Goal: Task Accomplishment & Management: Use online tool/utility

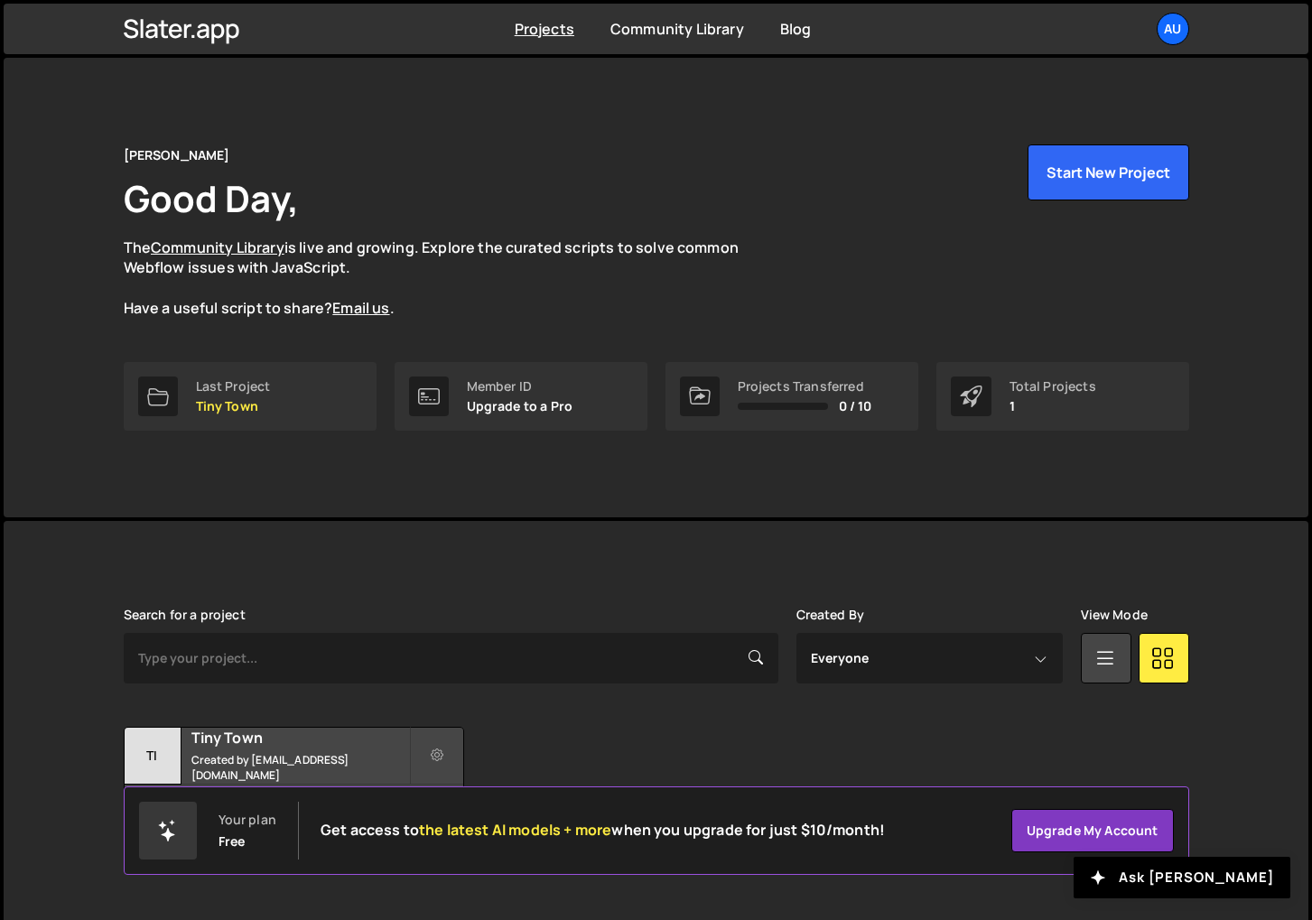
click at [1082, 203] on div "Audrey Quinones Good Day, The Community Library is live and growing. Explore th…" at bounding box center [656, 231] width 1065 height 174
click at [1108, 144] on div "Audrey Quinones Good Day, The Community Library is live and growing. Explore th…" at bounding box center [657, 288] width 1120 height 460
click at [1092, 173] on button "Start New Project" at bounding box center [1108, 172] width 162 height 56
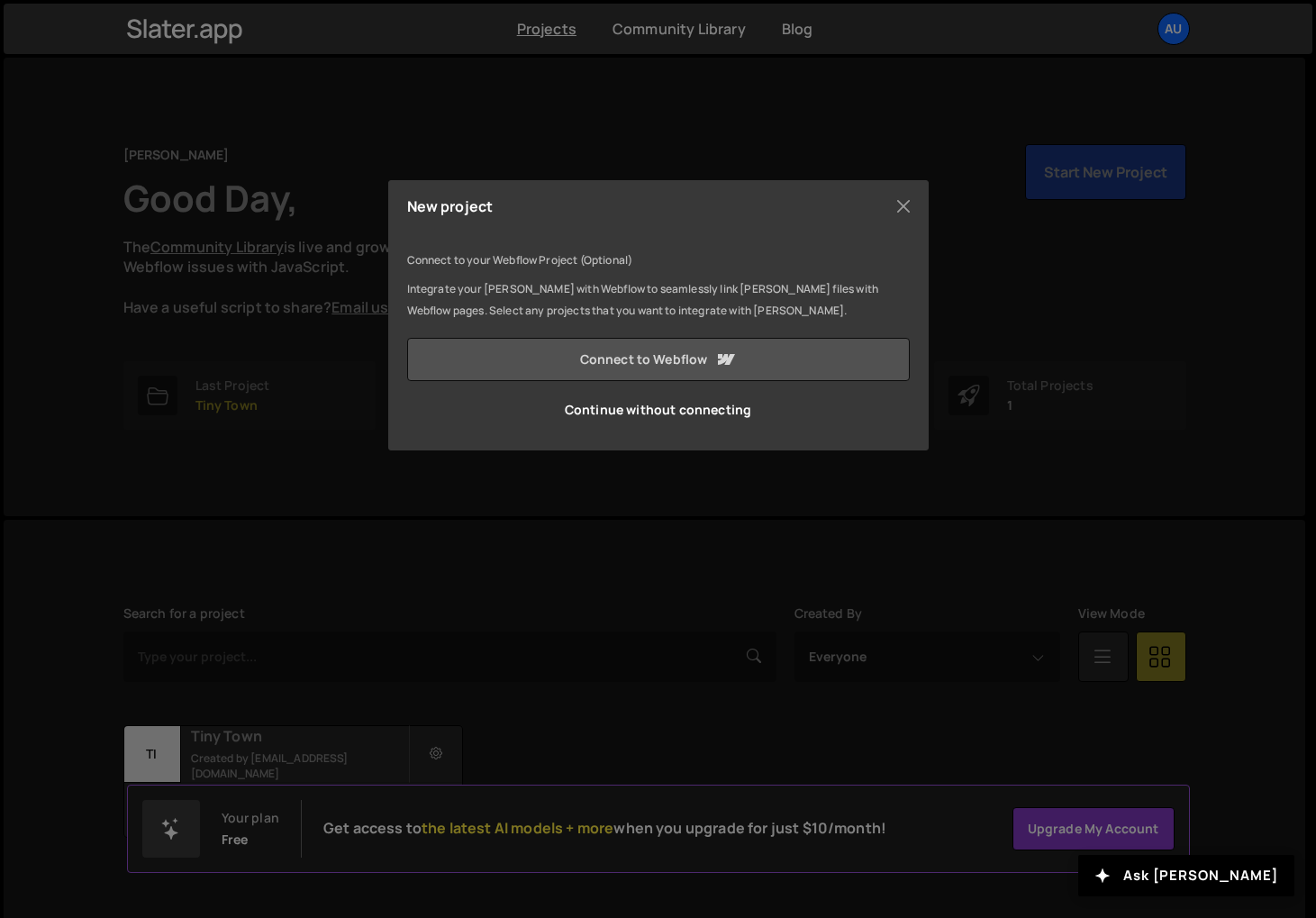
click at [717, 369] on icon at bounding box center [725, 359] width 22 height 22
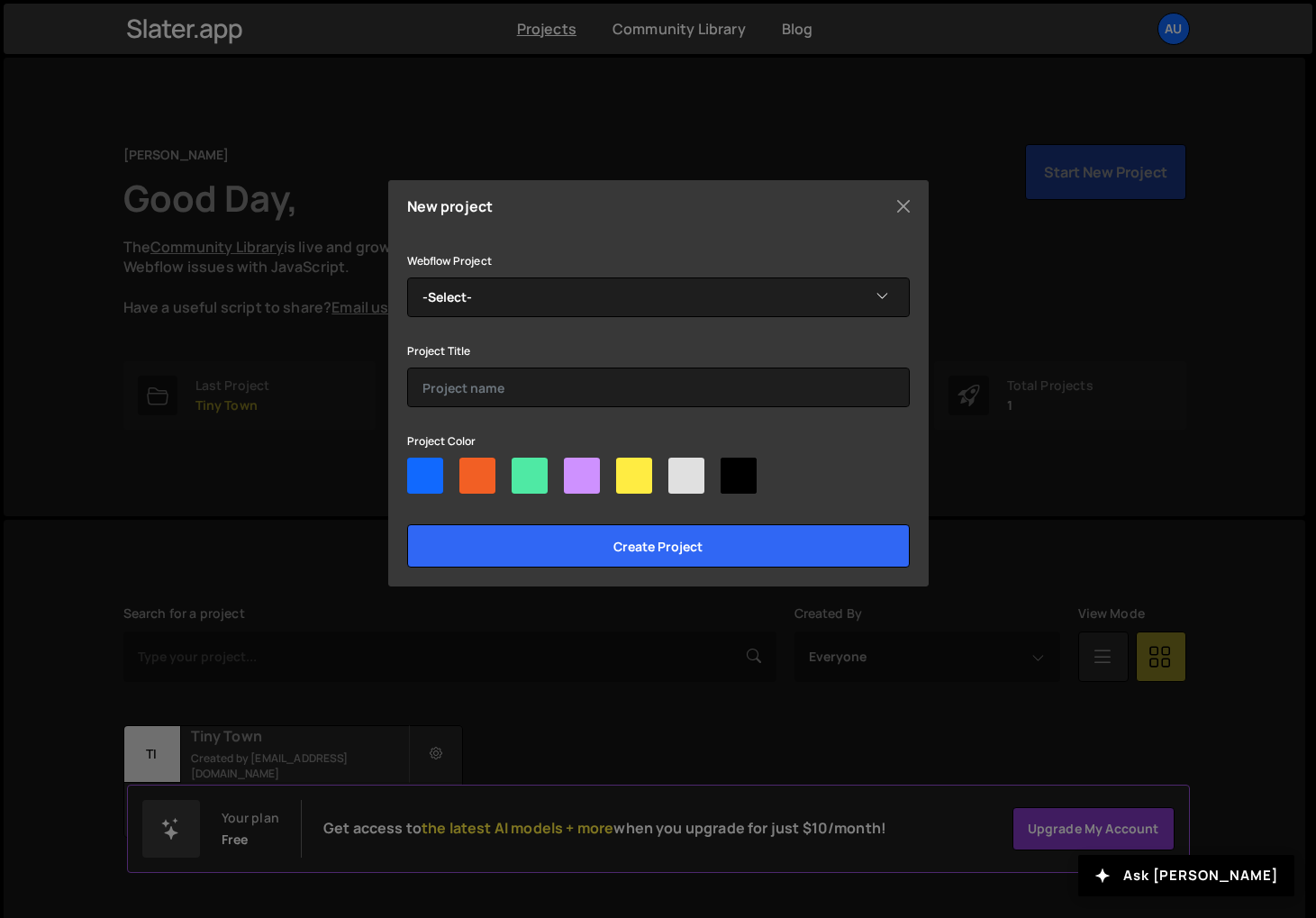
click at [590, 471] on div at bounding box center [582, 476] width 36 height 36
click at [576, 469] on input"] "radio" at bounding box center [570, 464] width 12 height 12
radio input"] "true"
click at [527, 412] on div "Webflow Project -Select- Tiny Town Play Café Project Title Project Color Create…" at bounding box center [658, 408] width 503 height 318
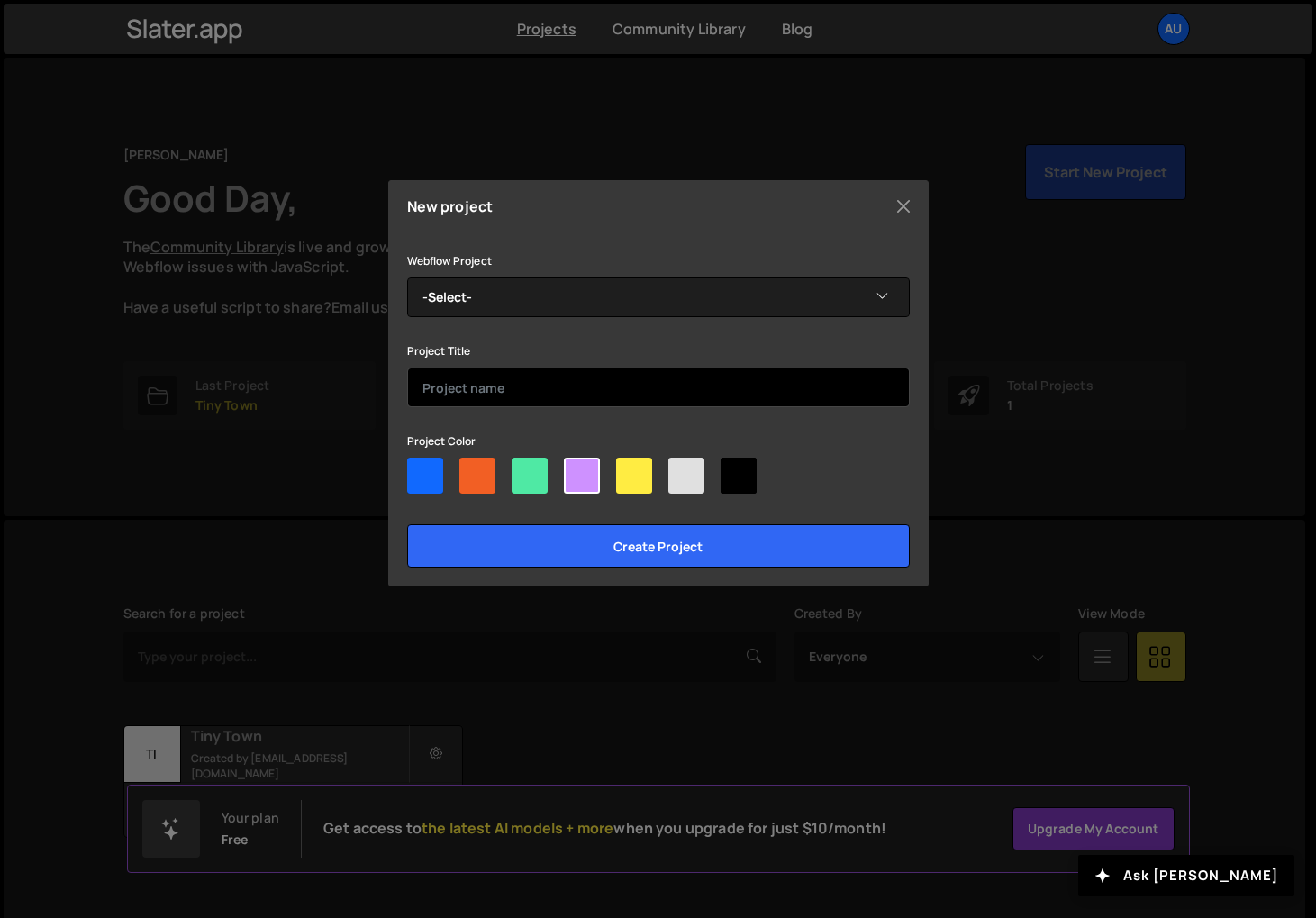
click at [529, 396] on input "text" at bounding box center [658, 387] width 503 height 40
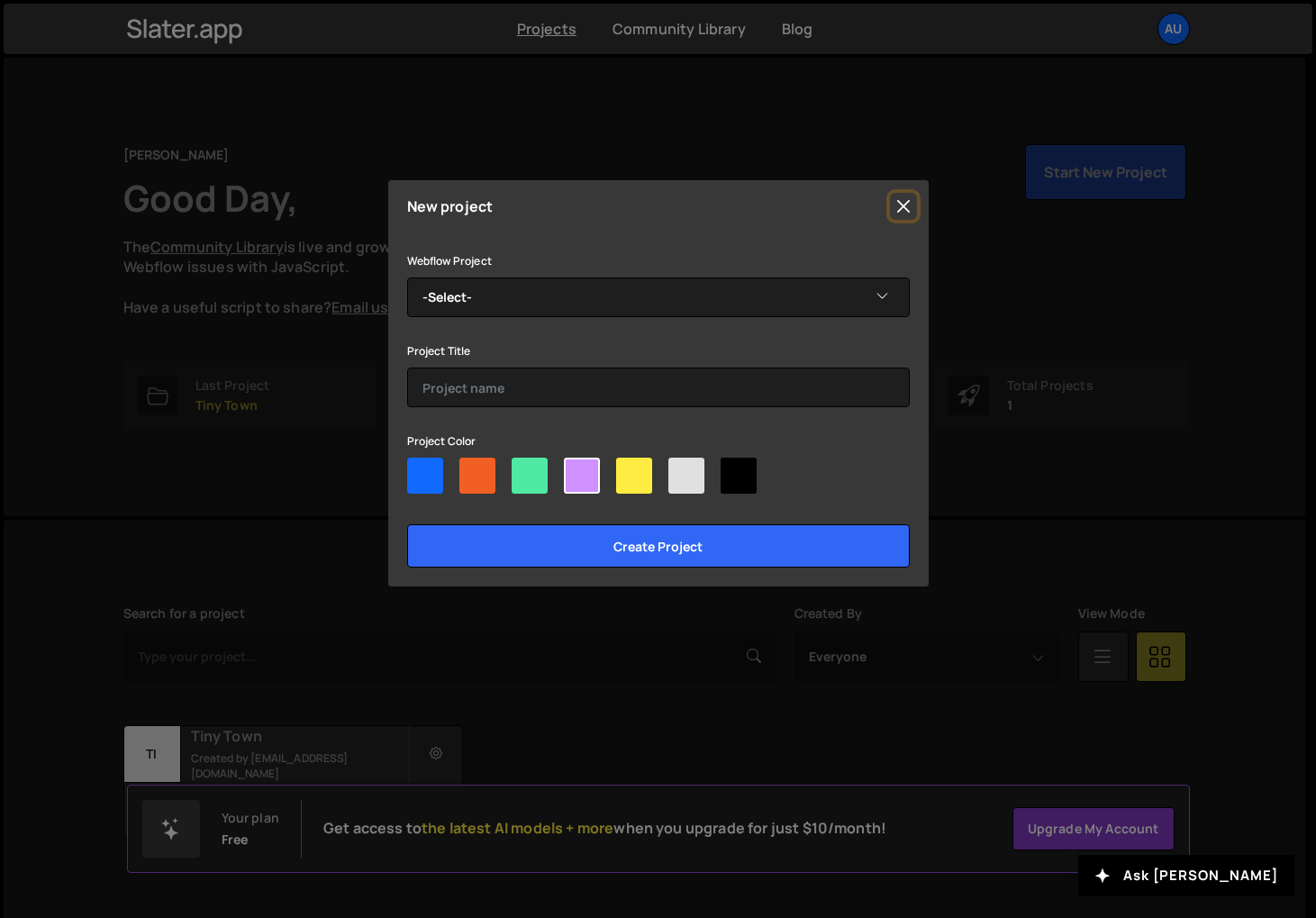
click at [896, 203] on button "Close" at bounding box center [903, 206] width 27 height 27
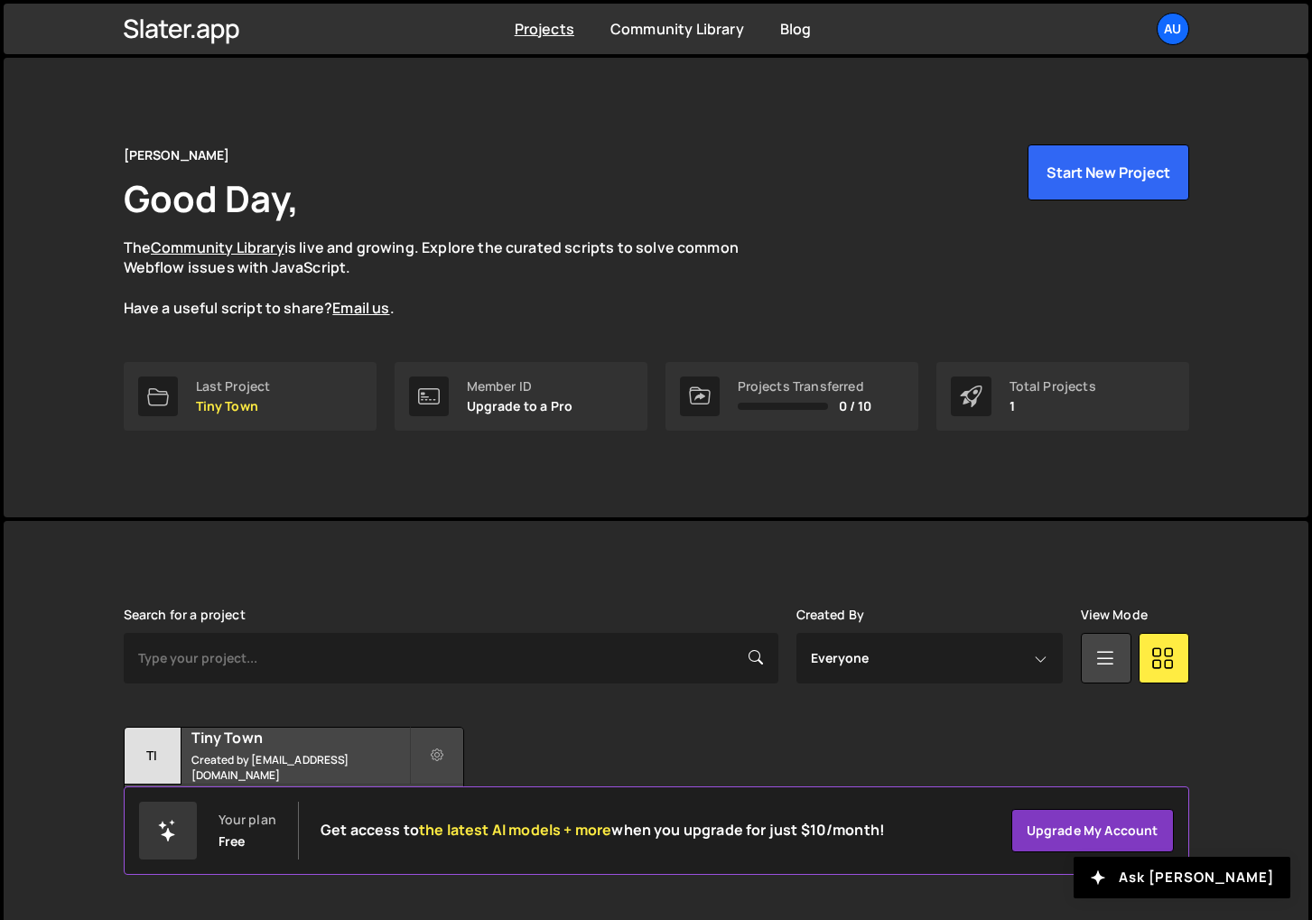
scroll to position [10, 0]
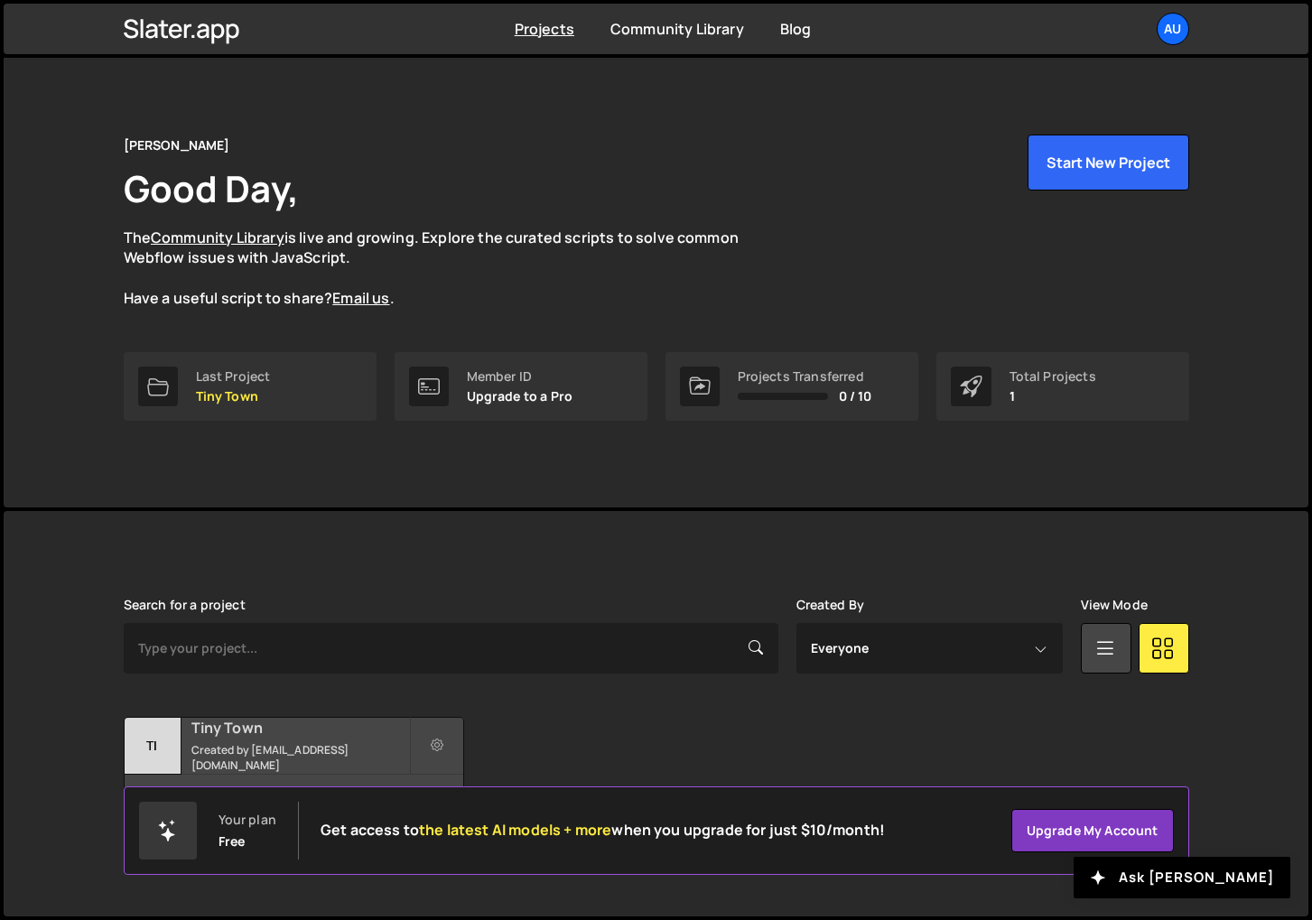
click at [361, 738] on h2 "Tiny Town" at bounding box center [300, 728] width 218 height 20
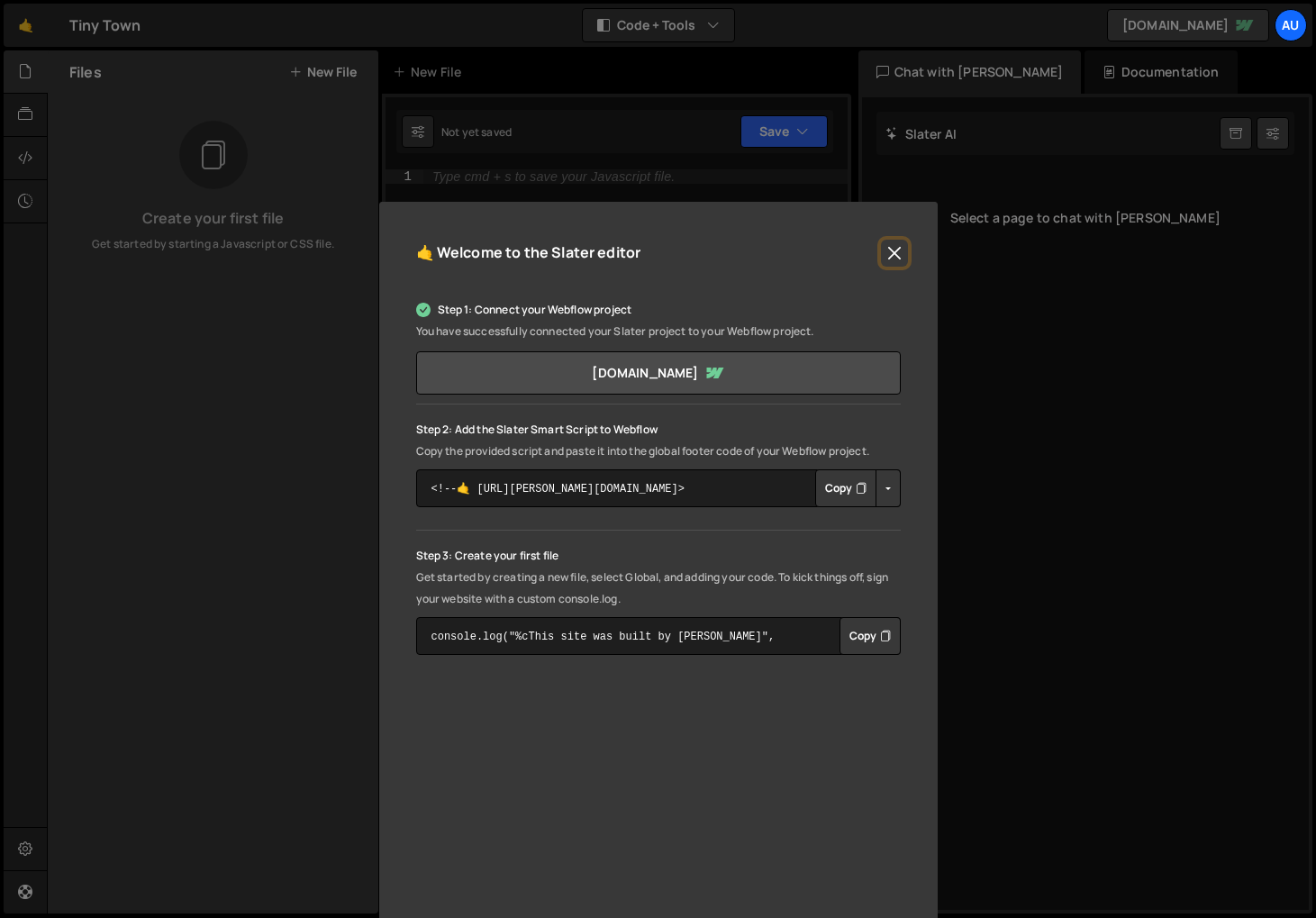
click at [895, 253] on button "Close" at bounding box center [894, 252] width 27 height 27
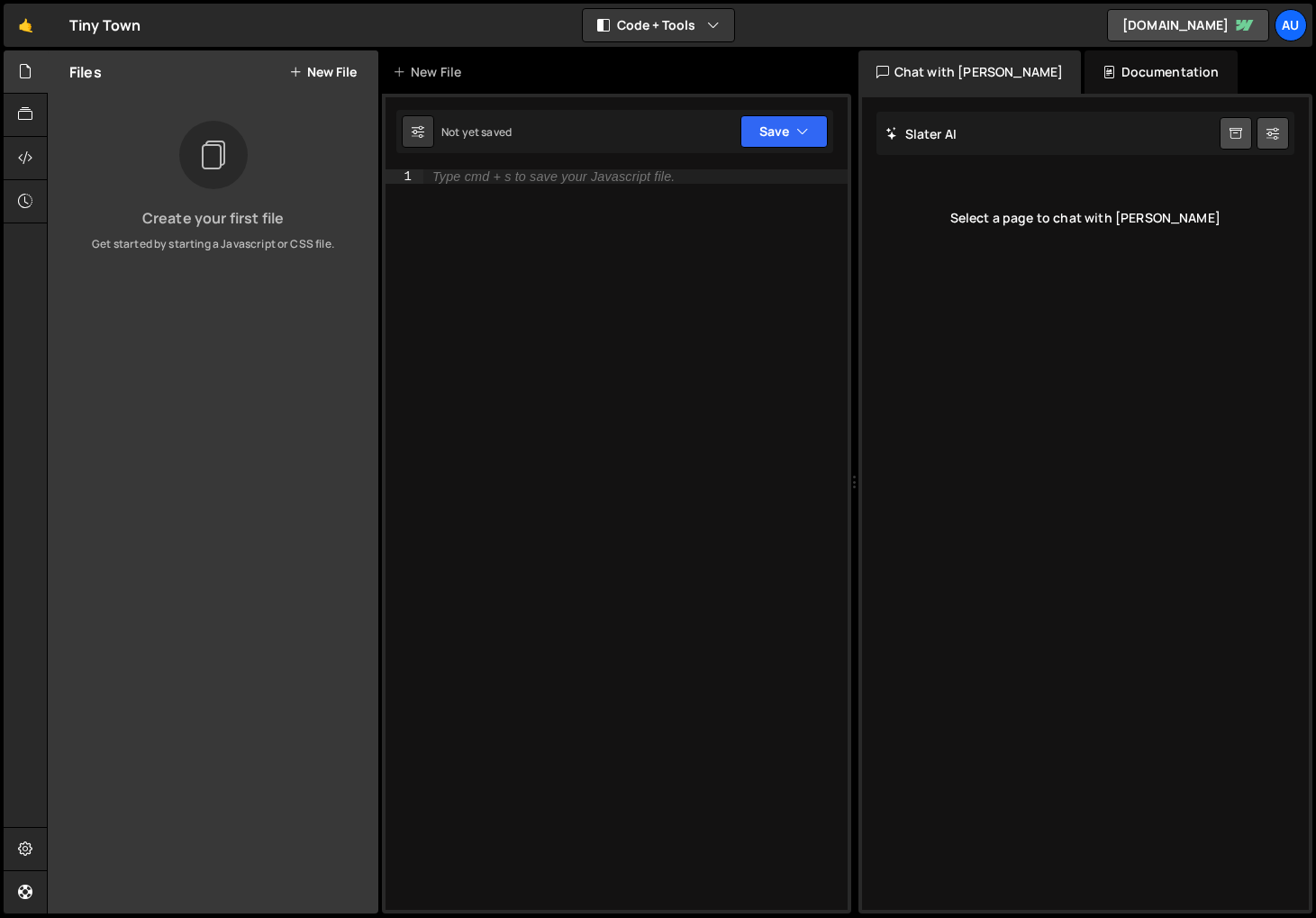
click at [312, 75] on button "New File" at bounding box center [323, 72] width 68 height 14
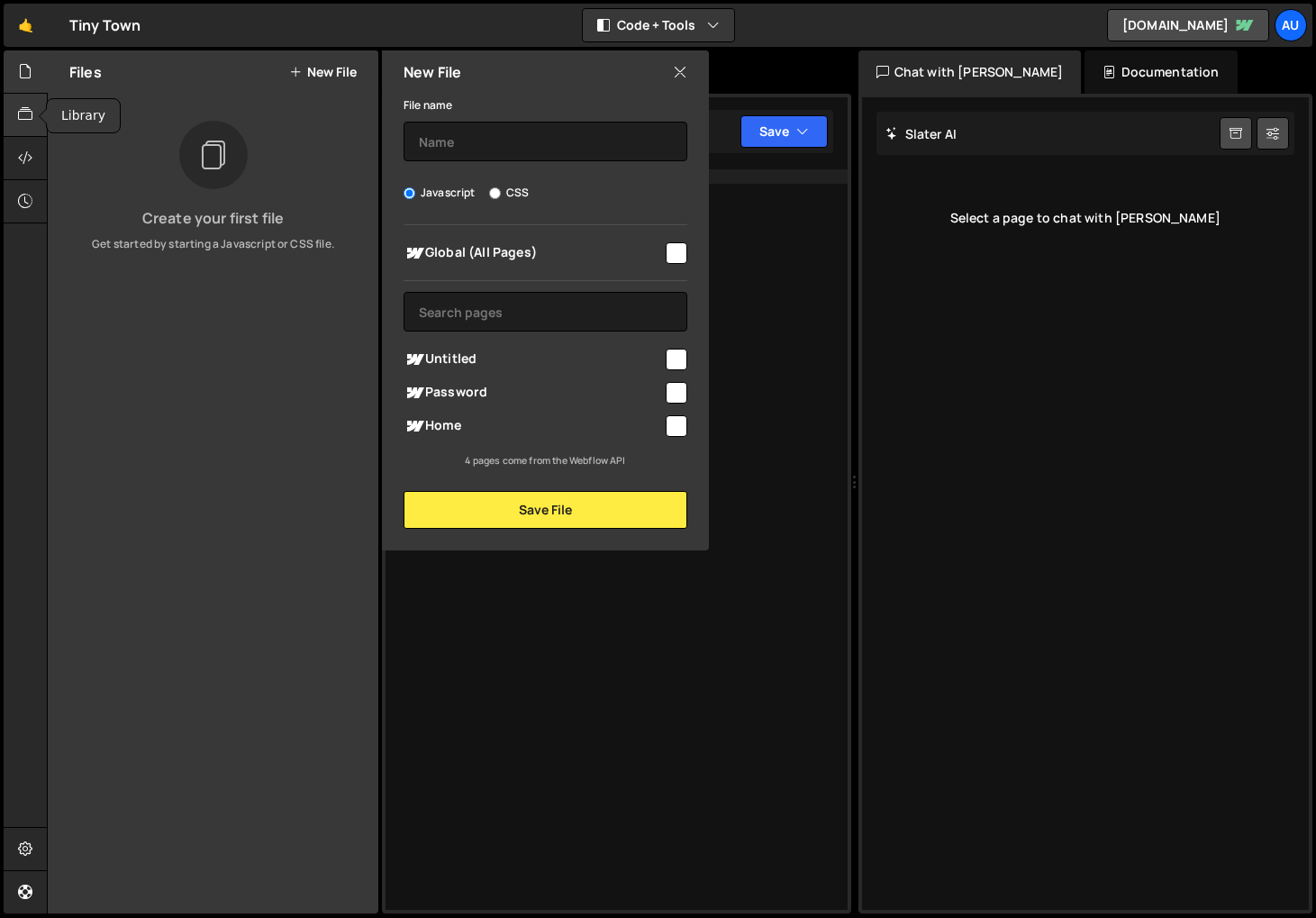
click at [27, 128] on div at bounding box center [26, 115] width 44 height 43
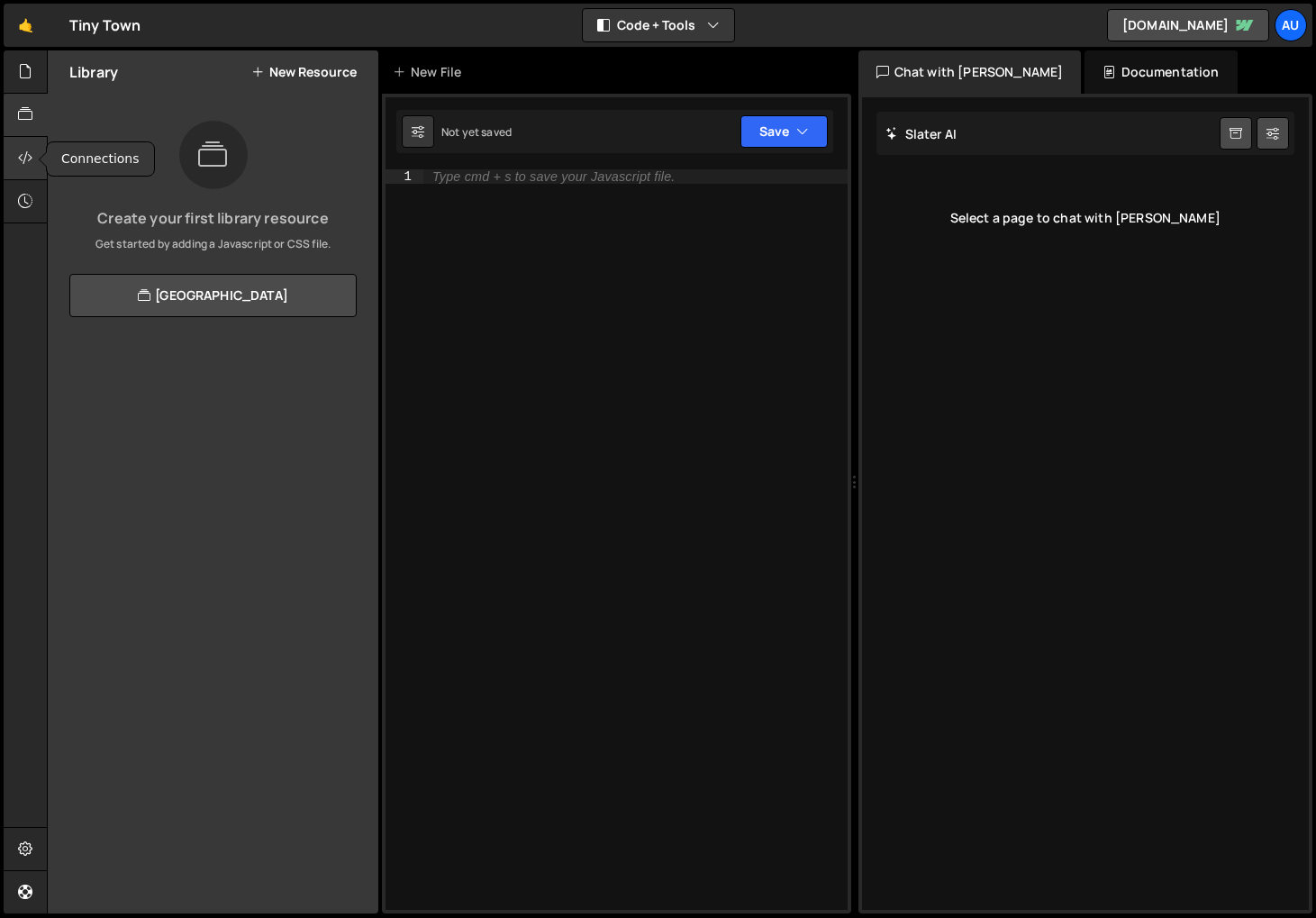
click at [33, 170] on div at bounding box center [26, 158] width 44 height 43
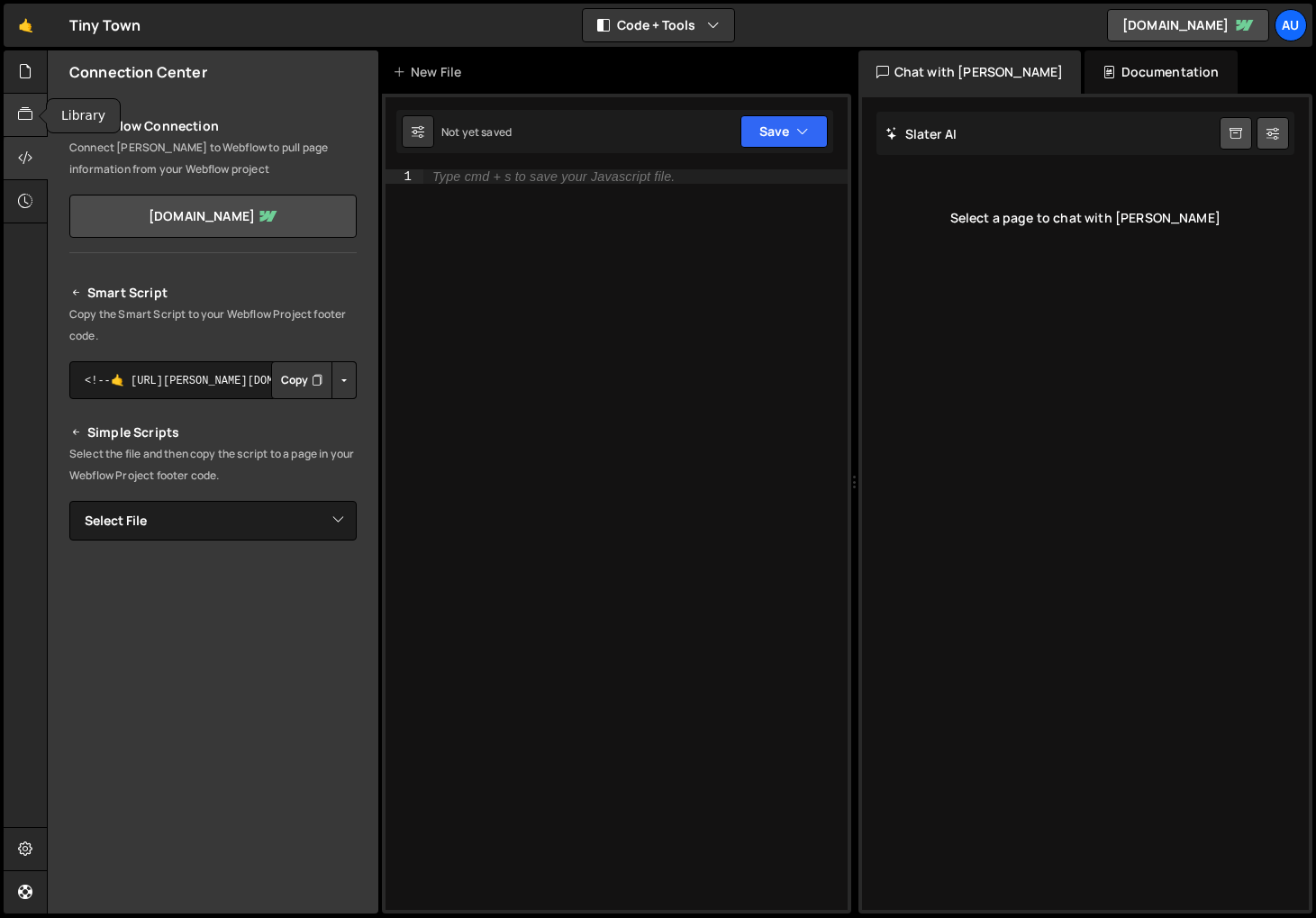
click at [34, 102] on div at bounding box center [26, 115] width 44 height 43
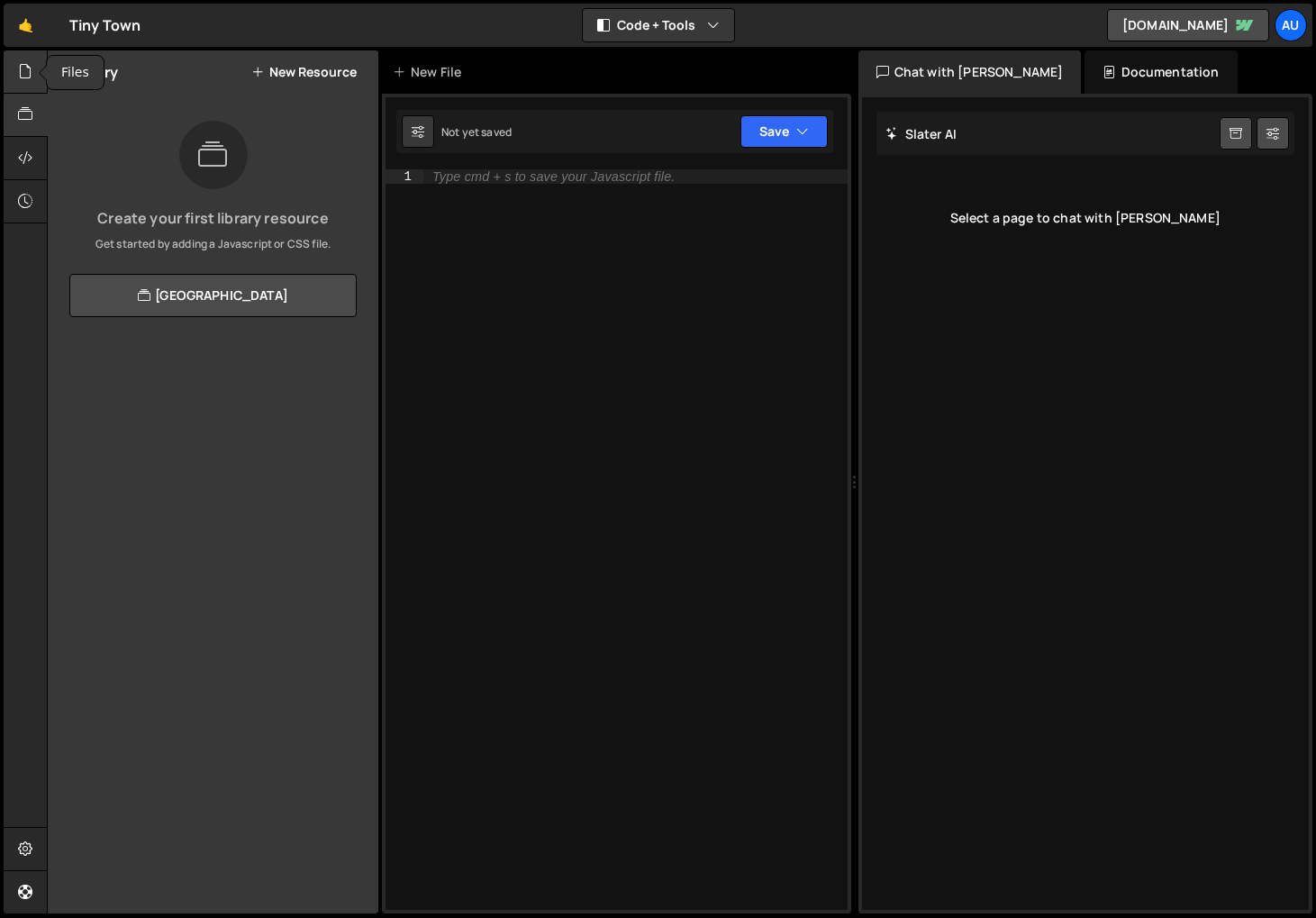
click at [31, 77] on icon at bounding box center [25, 71] width 14 height 20
click at [324, 65] on button "New File" at bounding box center [323, 72] width 68 height 14
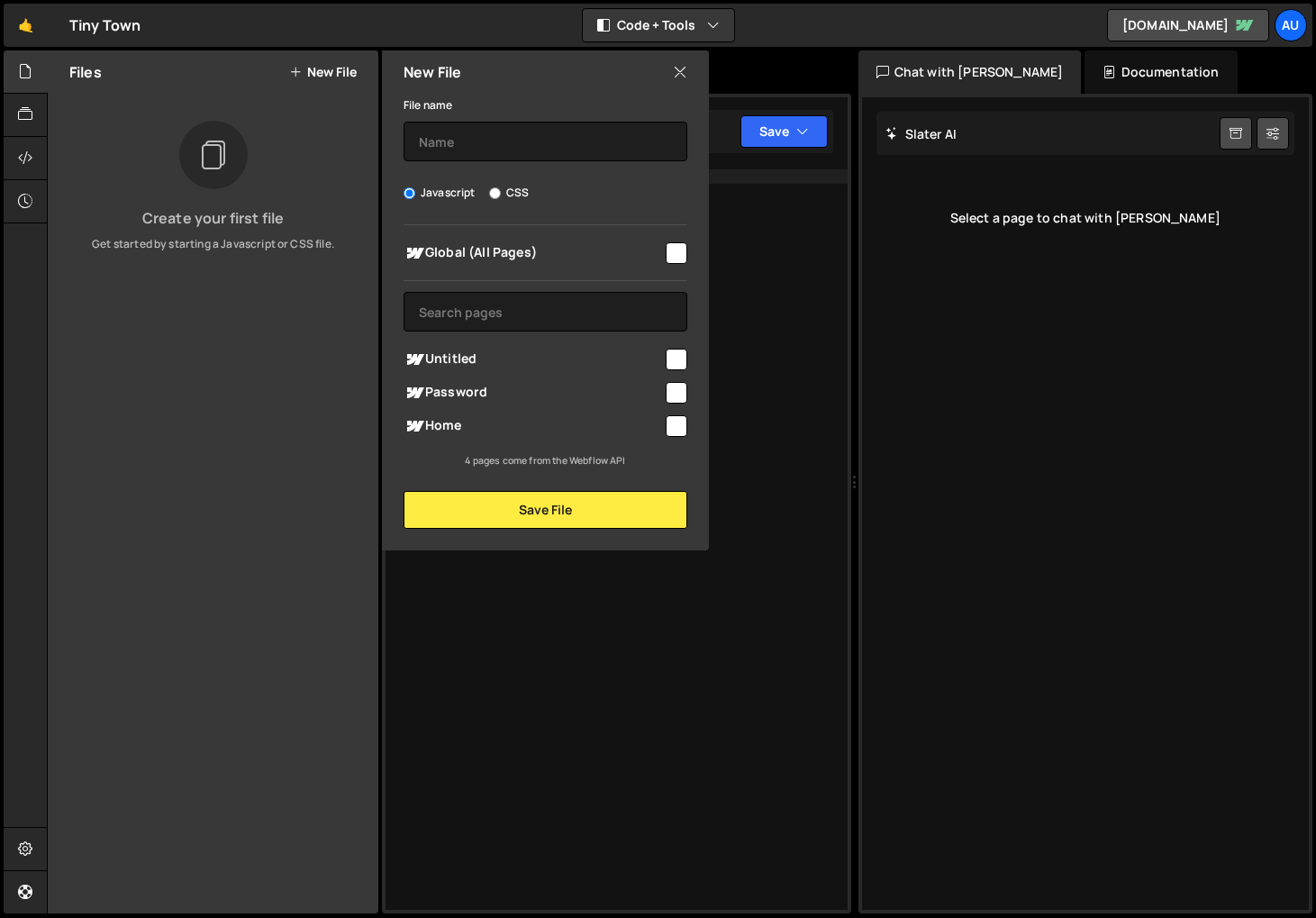
click at [497, 188] on input "CSS" at bounding box center [495, 194] width 12 height 12
radio input "true"
click at [441, 185] on label "Javascript" at bounding box center [439, 193] width 72 height 18
click at [415, 188] on input "Javascript" at bounding box center [409, 194] width 12 height 12
radio input "true"
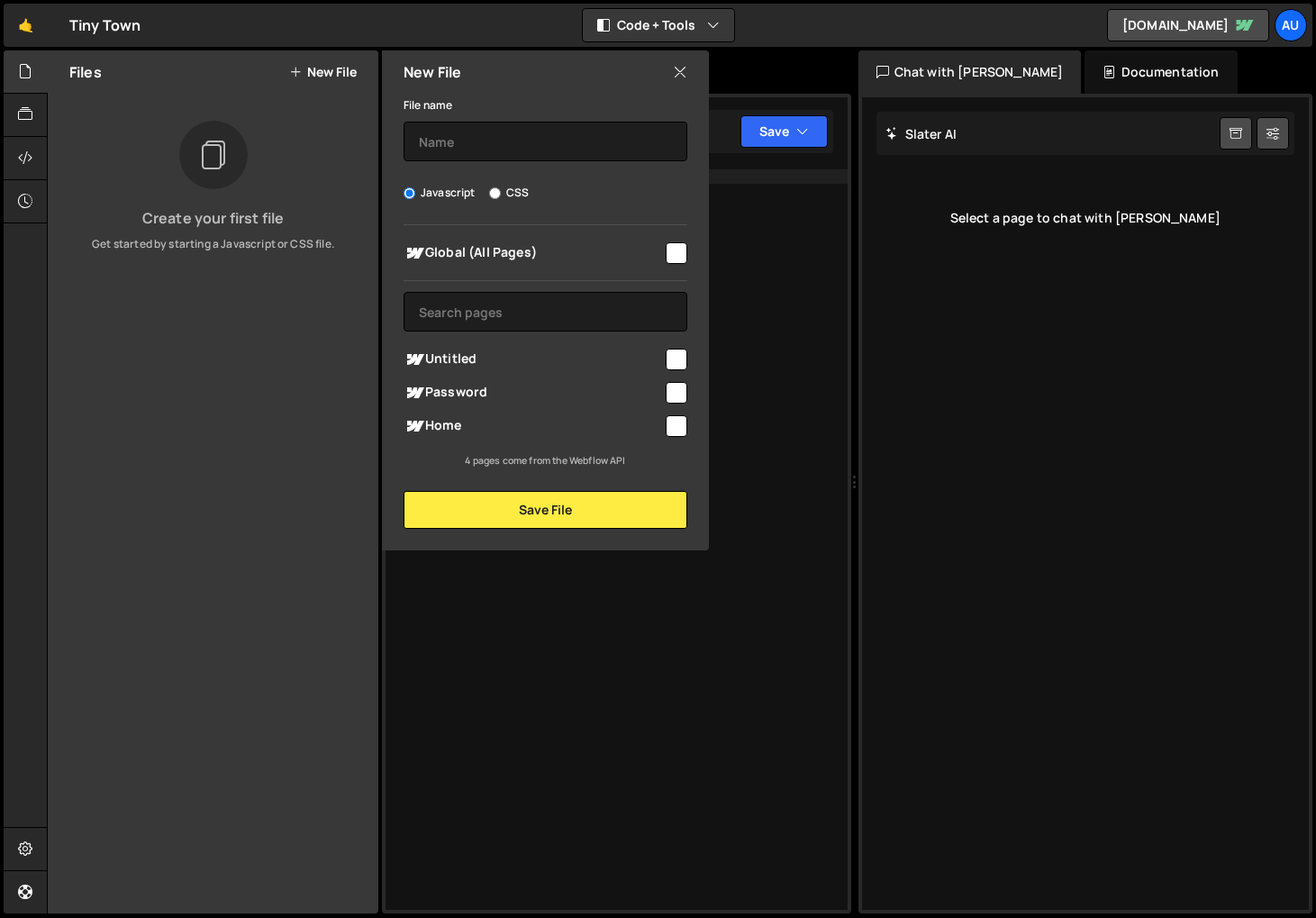
click at [228, 189] on div "Create your first file Get started by starting a Javascript or CSS file." at bounding box center [213, 187] width 330 height 132
click at [331, 107] on div "Files New File Create your first file Get started by starting a Javascript or C…" at bounding box center [213, 482] width 330 height 863
click at [658, 45] on div "🤙 Tiny Town ⚠️ Code is being edited in another browser Code + Tools Code Only C…" at bounding box center [658, 25] width 1309 height 43
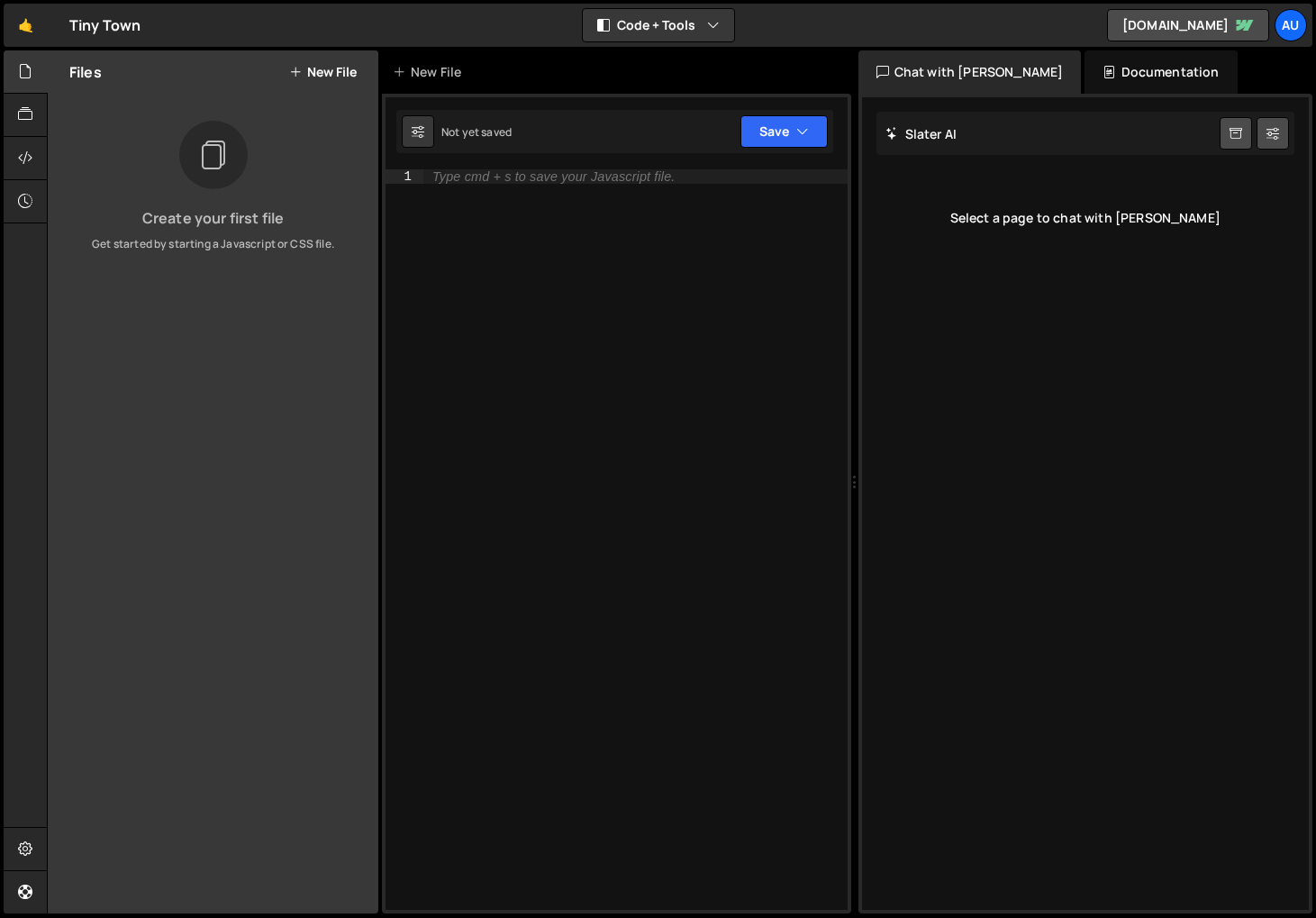
click at [504, 153] on div "Not yet saved Upgrade to Edit Save Save to Staging S Not saved S G" at bounding box center [615, 131] width 437 height 43
click at [561, 184] on div "Type cmd + s to save your Javascript file." at bounding box center [635, 554] width 424 height 769
click at [185, 159] on div at bounding box center [214, 155] width 69 height 69
click at [317, 79] on button "New File" at bounding box center [323, 72] width 68 height 14
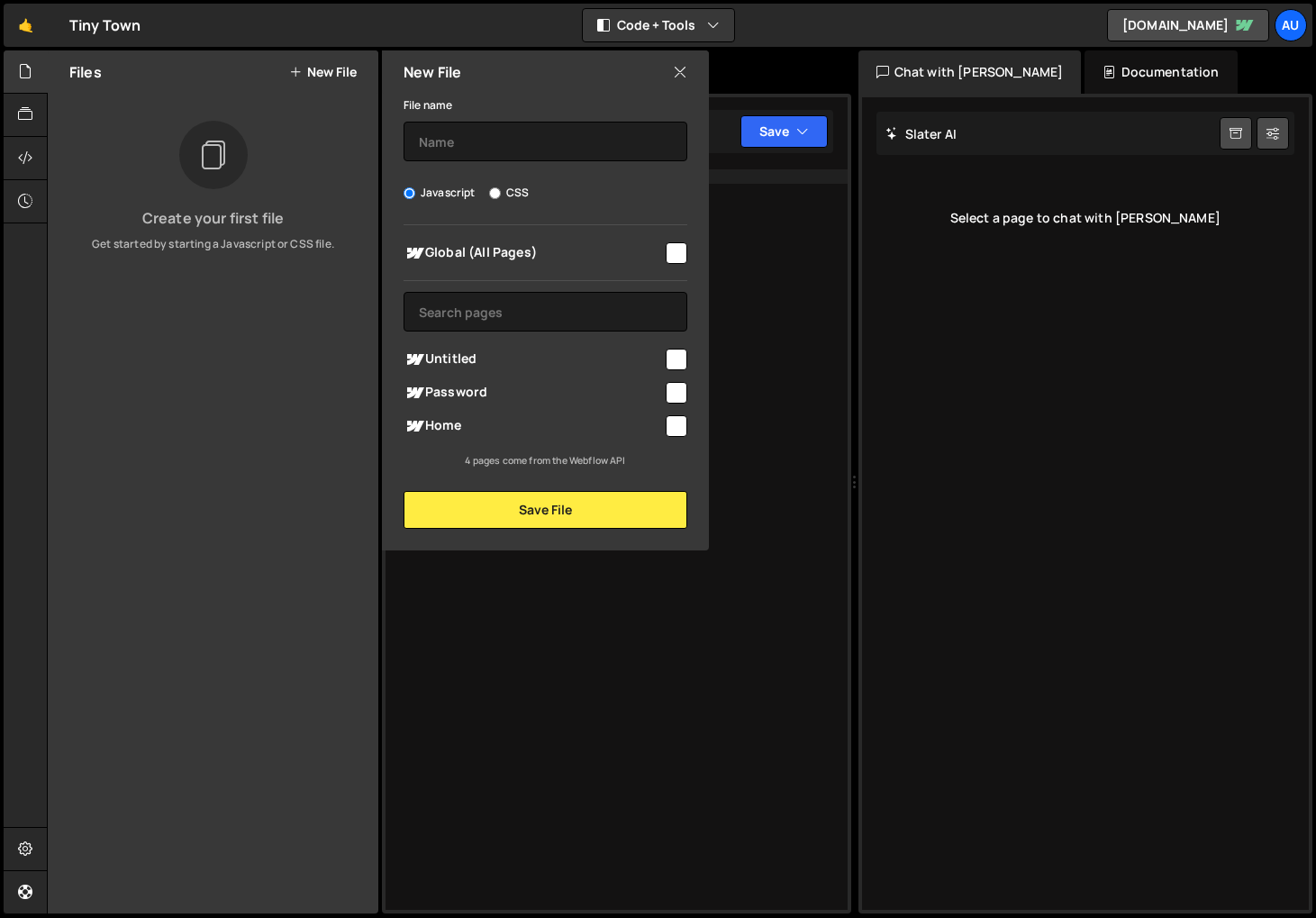
click at [659, 245] on span "Global (All Pages)" at bounding box center [533, 253] width 259 height 22
click at [672, 254] on input "checkbox" at bounding box center [676, 253] width 22 height 22
checkbox input "false"
click at [662, 54] on div "New File" at bounding box center [546, 72] width 327 height 43
click at [678, 68] on icon at bounding box center [679, 72] width 14 height 20
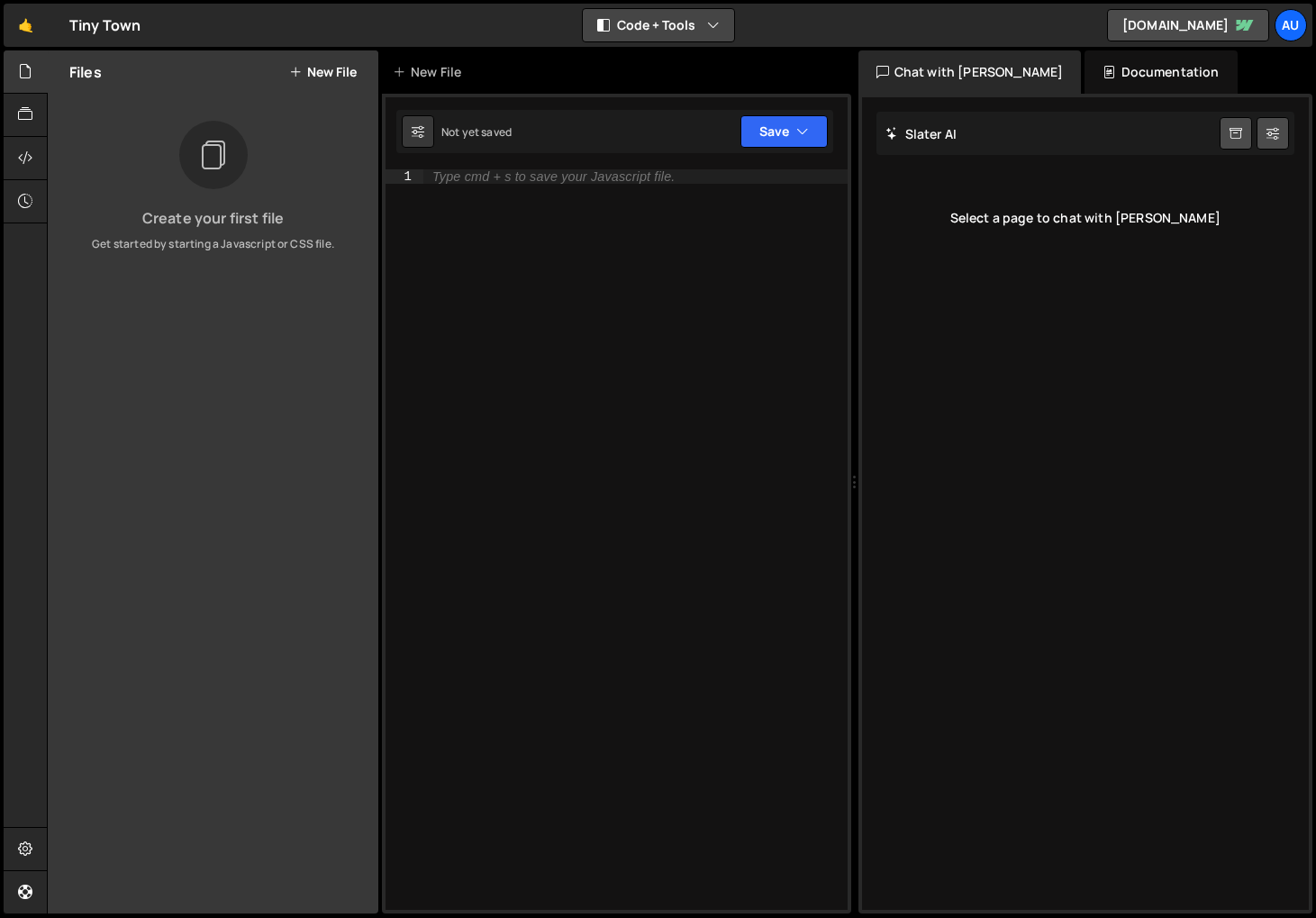
click at [636, 11] on button "Code + Tools" at bounding box center [658, 25] width 152 height 33
click at [660, 60] on button "Code Only" at bounding box center [659, 65] width 152 height 33
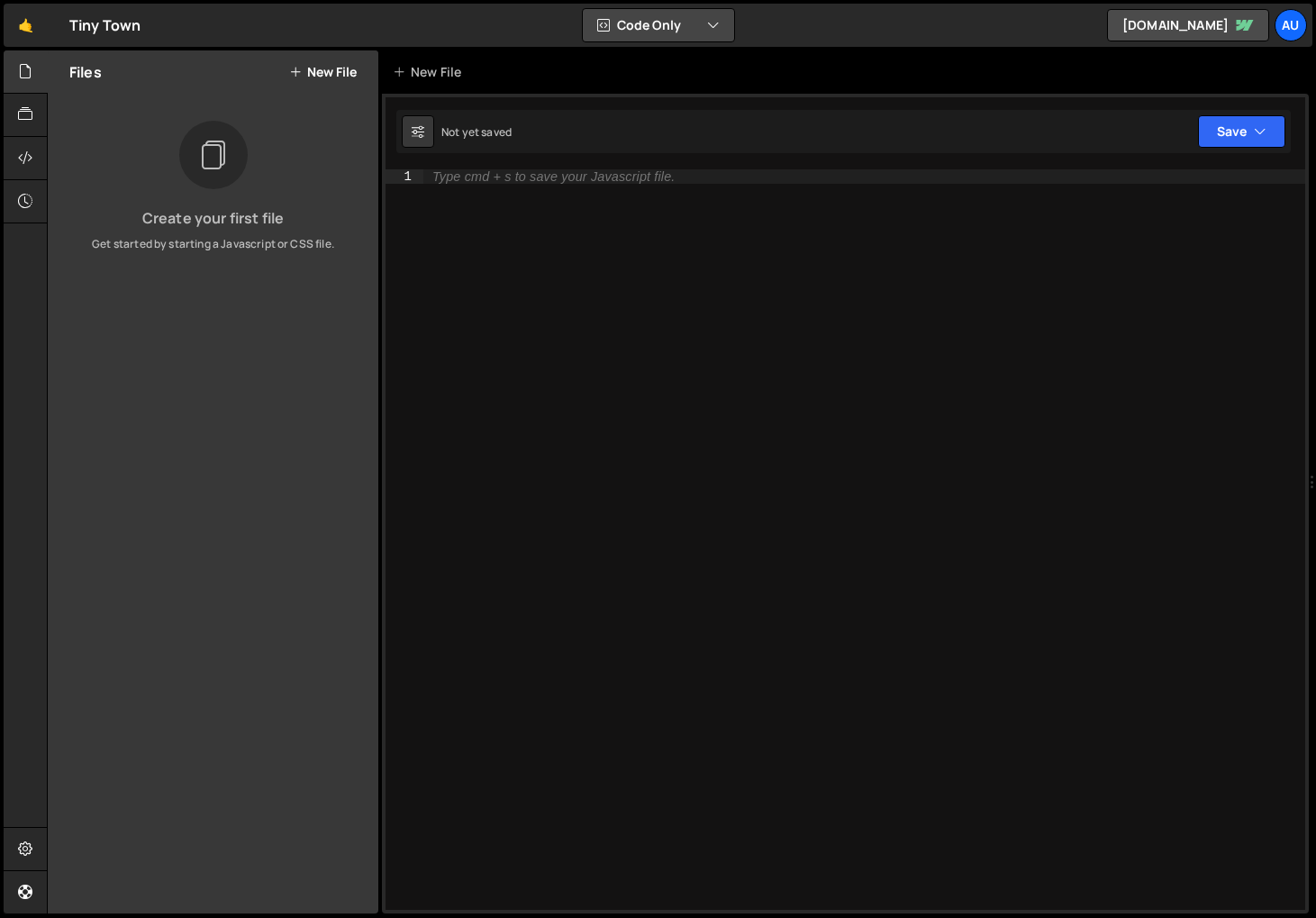
click at [693, 42] on div "Code Only Code Only Code + Tools Tools Only" at bounding box center [658, 25] width 153 height 34
drag, startPoint x: 700, startPoint y: 40, endPoint x: 713, endPoint y: 29, distance: 17.0
click at [707, 35] on button "Code Only" at bounding box center [658, 25] width 152 height 33
click at [688, 69] on button "Code Only" at bounding box center [659, 65] width 152 height 33
click at [699, 42] on div "Code Only Code Only Code + Tools Tools Only" at bounding box center [658, 25] width 153 height 34
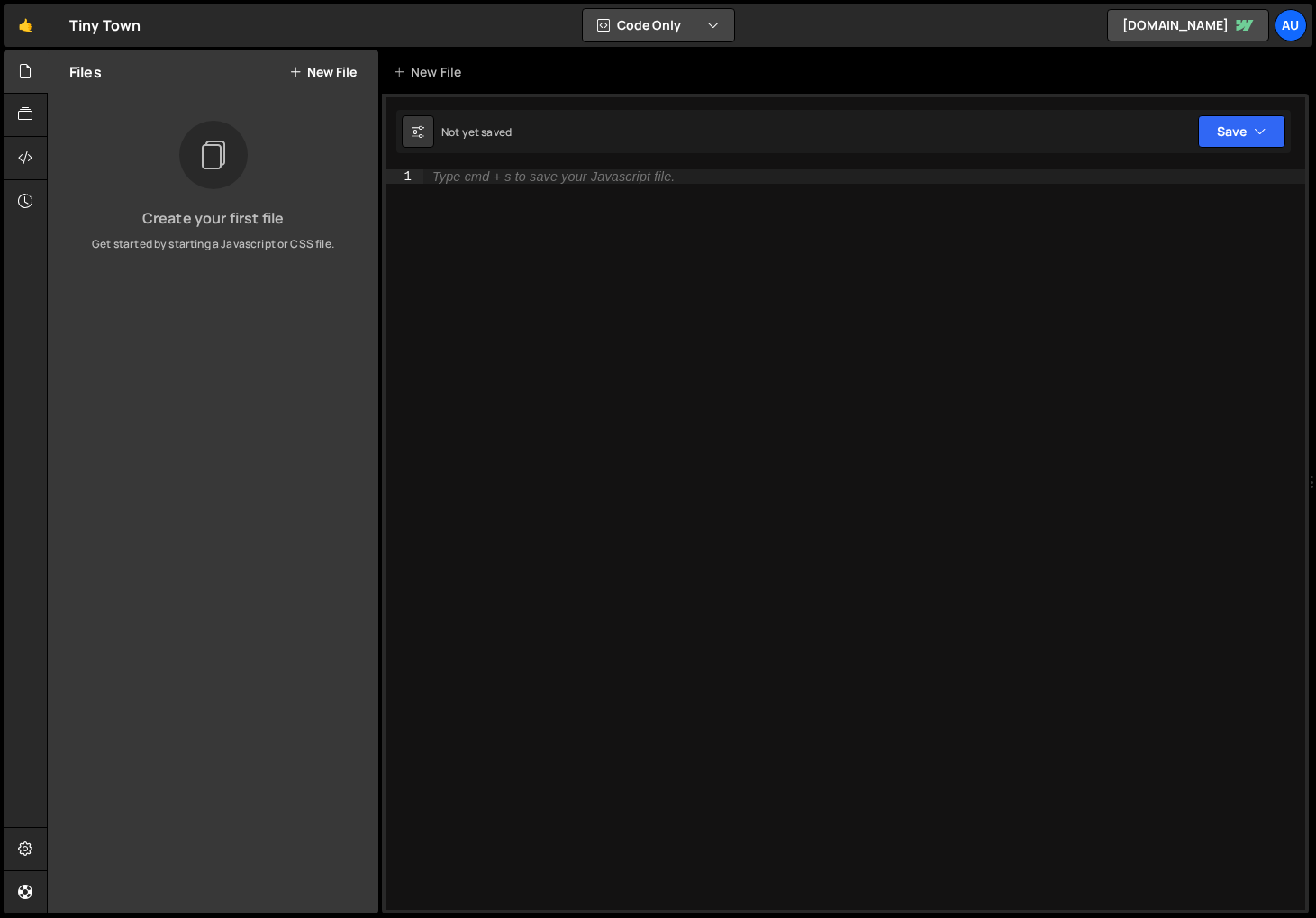
click at [706, 36] on button "Code Only" at bounding box center [658, 25] width 152 height 33
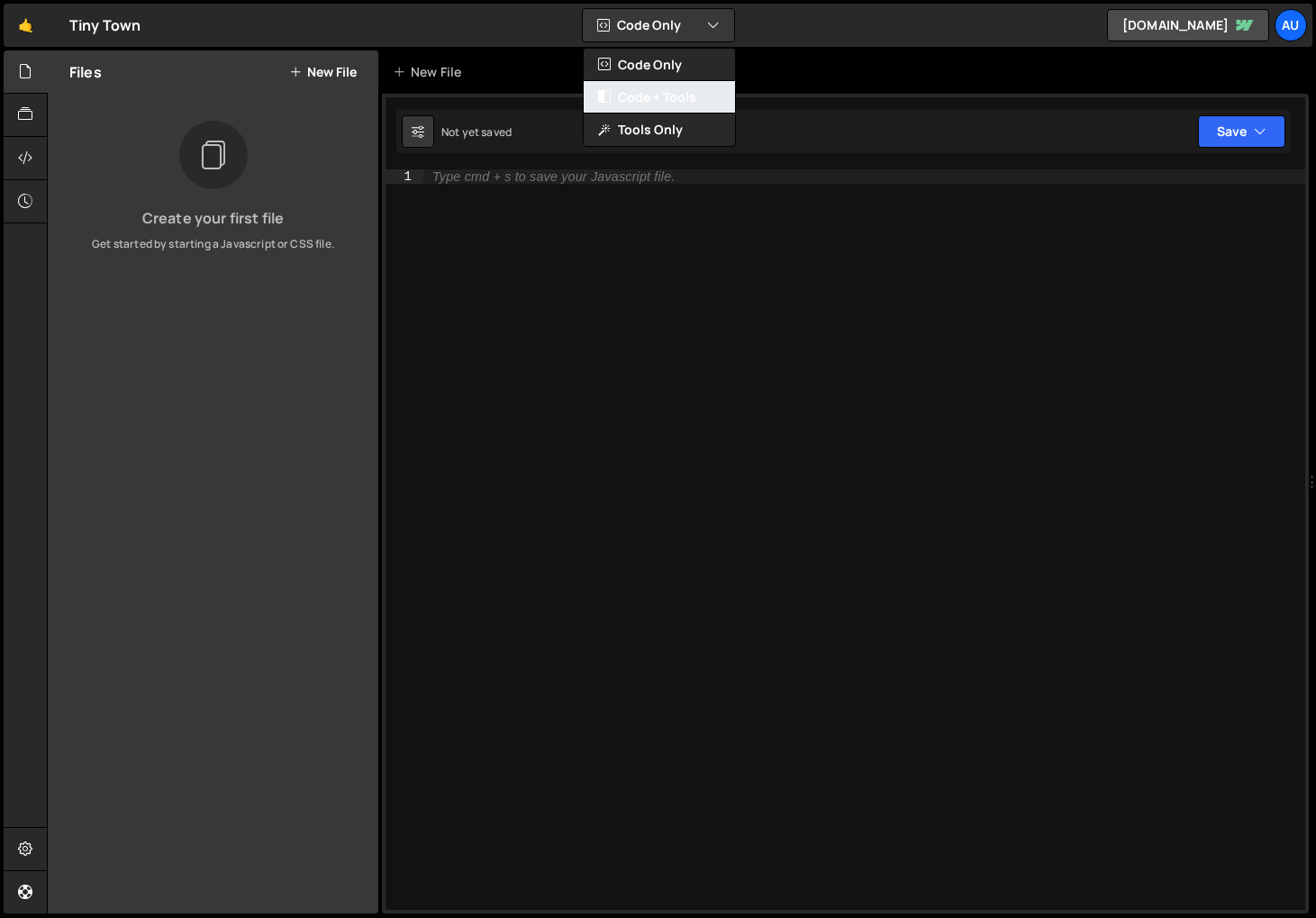
click at [690, 92] on button "Code + Tools" at bounding box center [659, 97] width 152 height 33
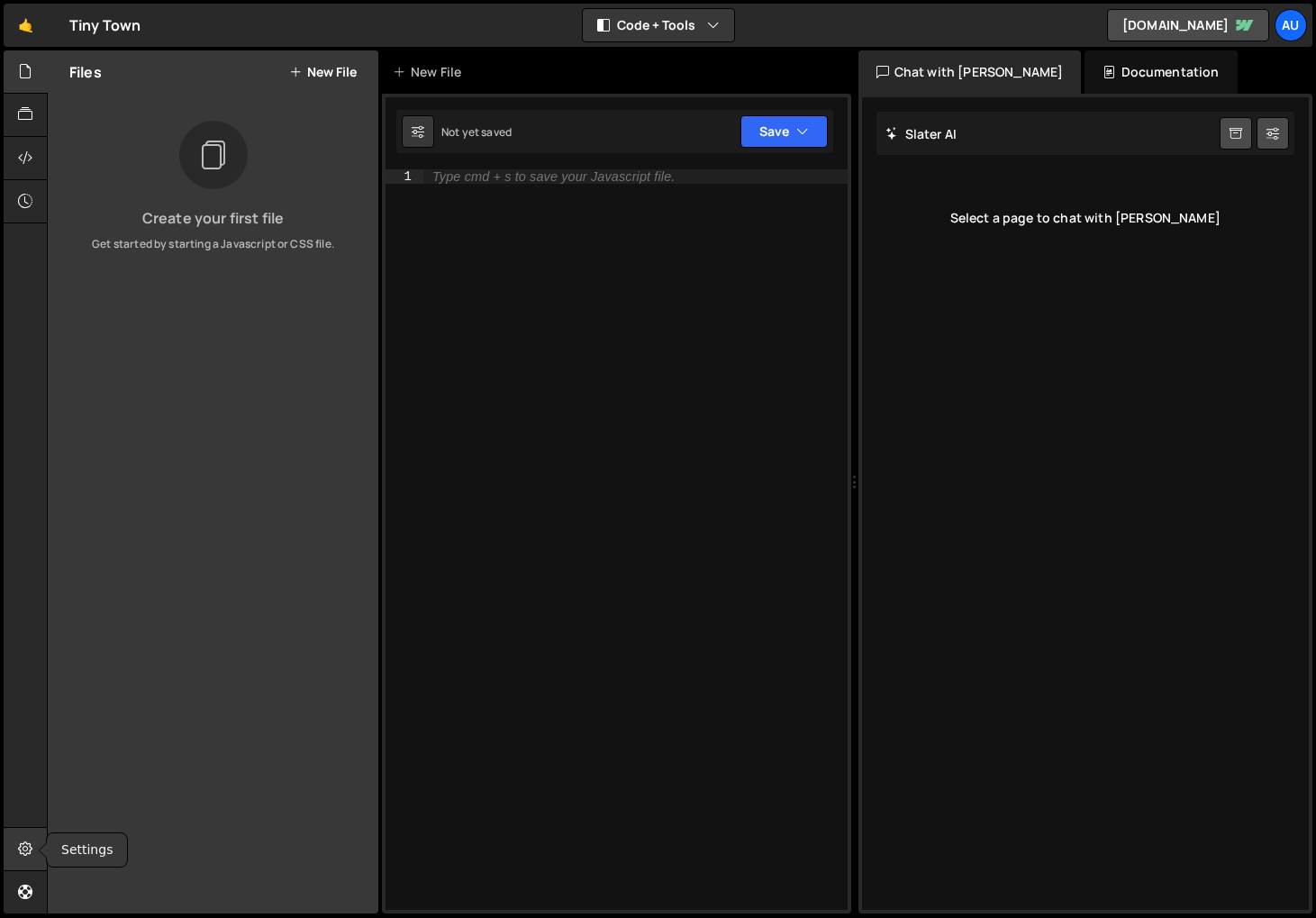
click at [31, 859] on div at bounding box center [26, 849] width 44 height 43
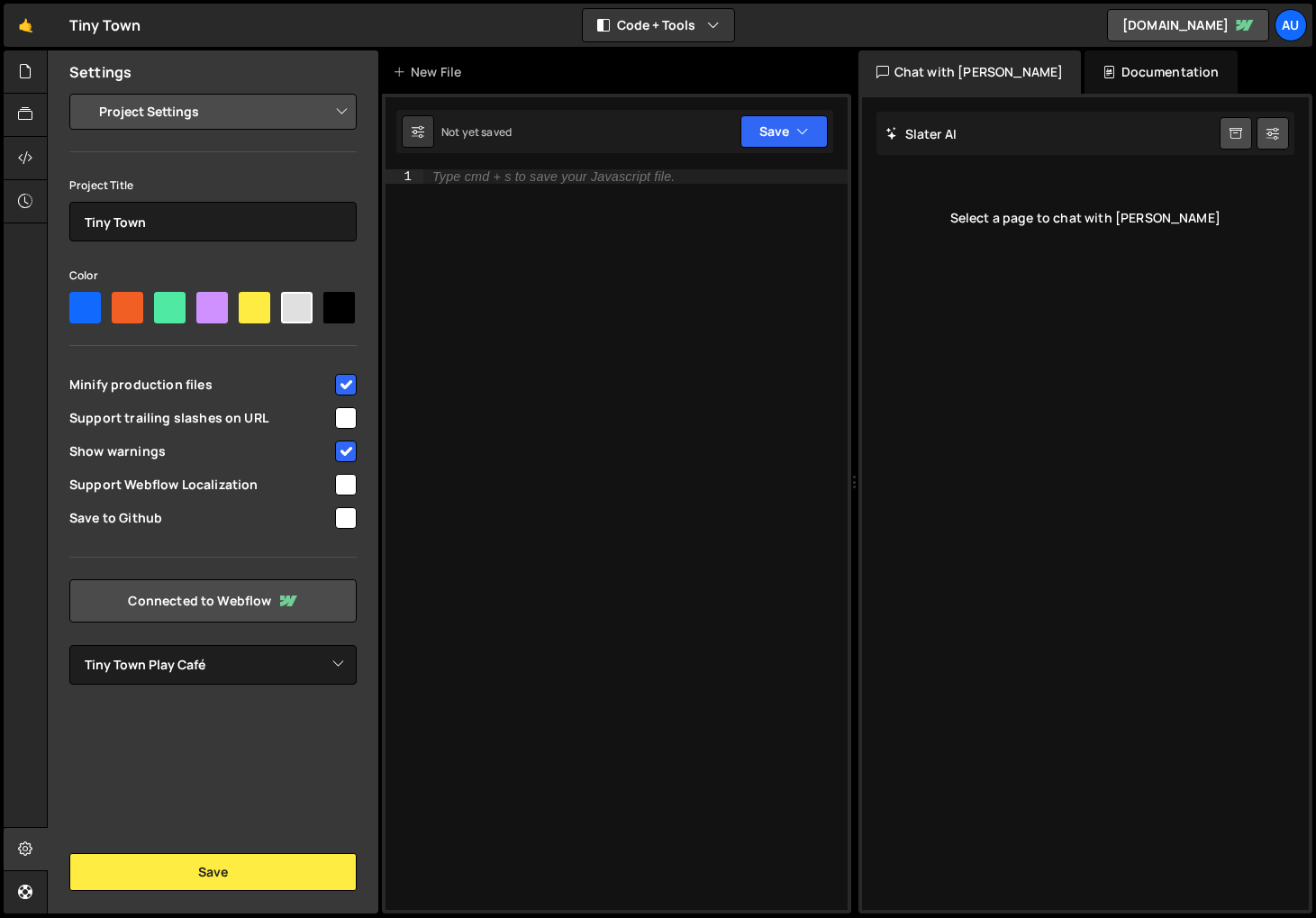
click at [225, 317] on div at bounding box center [213, 308] width 32 height 32
click at [209, 303] on input"] "radio" at bounding box center [203, 298] width 12 height 12
radio input"] "true"
click at [240, 874] on button "Save" at bounding box center [214, 872] width 287 height 38
